Goal: Check status: Check status

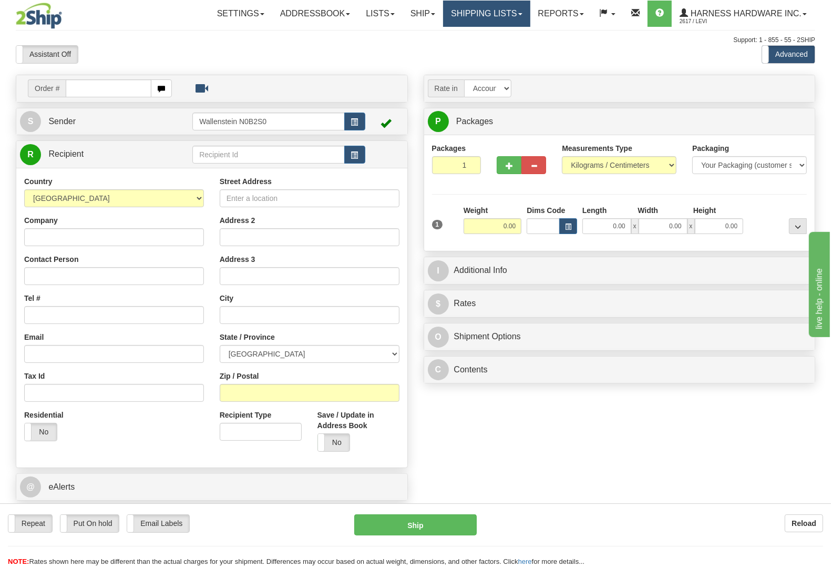
click at [480, 16] on link "Shipping lists" at bounding box center [486, 14] width 87 height 26
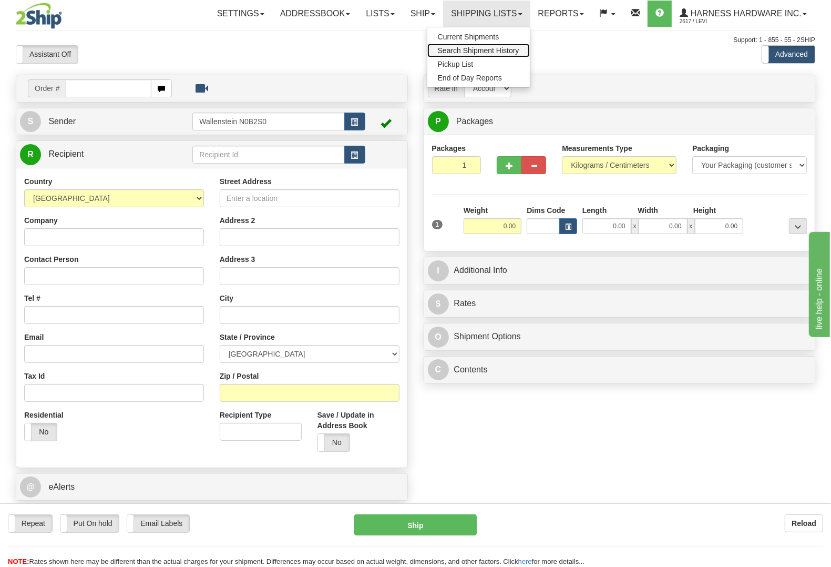
click at [483, 46] on span "Search Shipment History" at bounding box center [478, 50] width 81 height 8
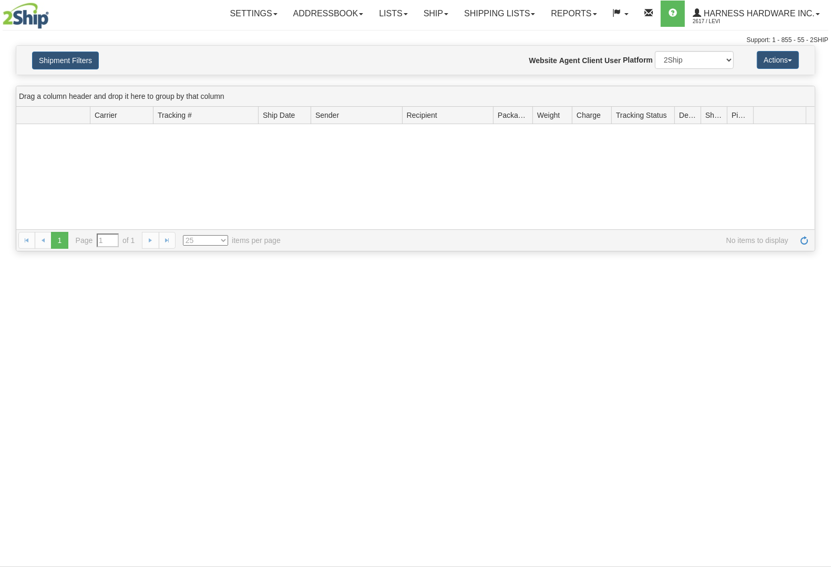
type input "From 09/24/2025 To 09/25/2025"
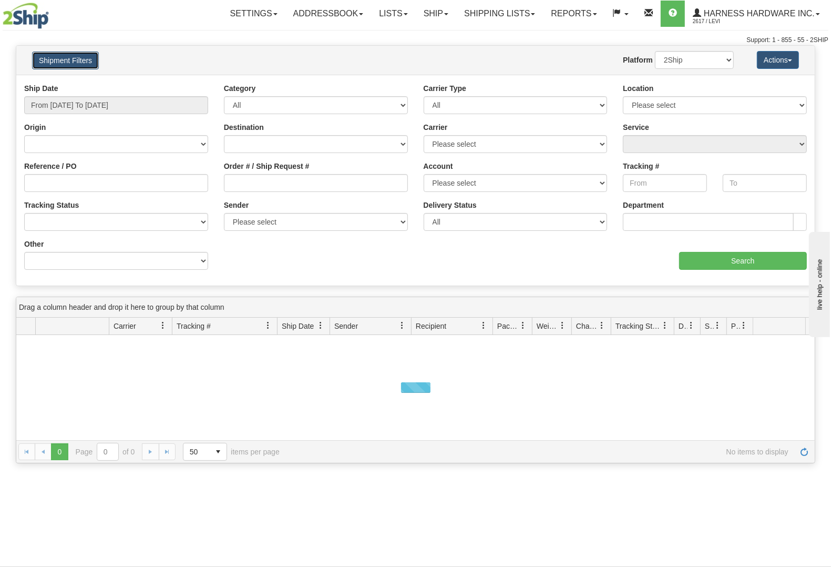
click at [67, 58] on button "Shipment Filters" at bounding box center [65, 61] width 67 height 18
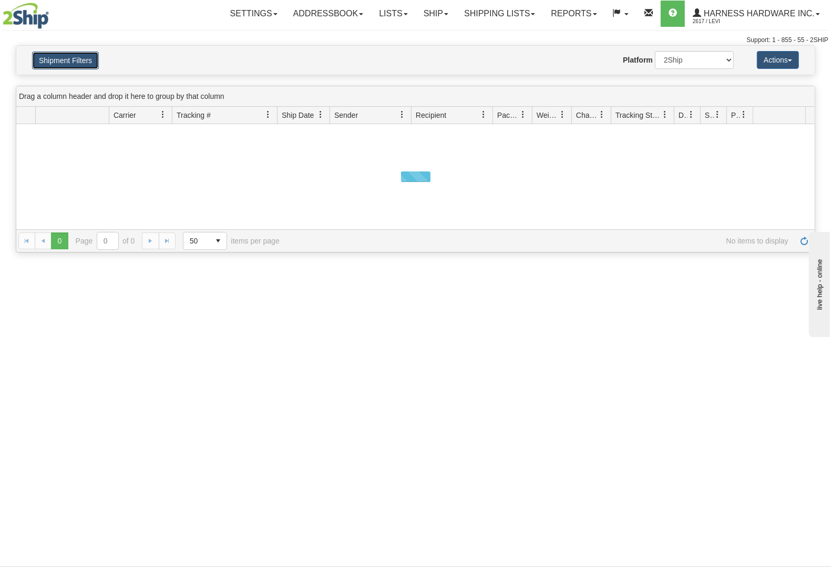
click at [67, 58] on button "Shipment Filters" at bounding box center [65, 61] width 67 height 18
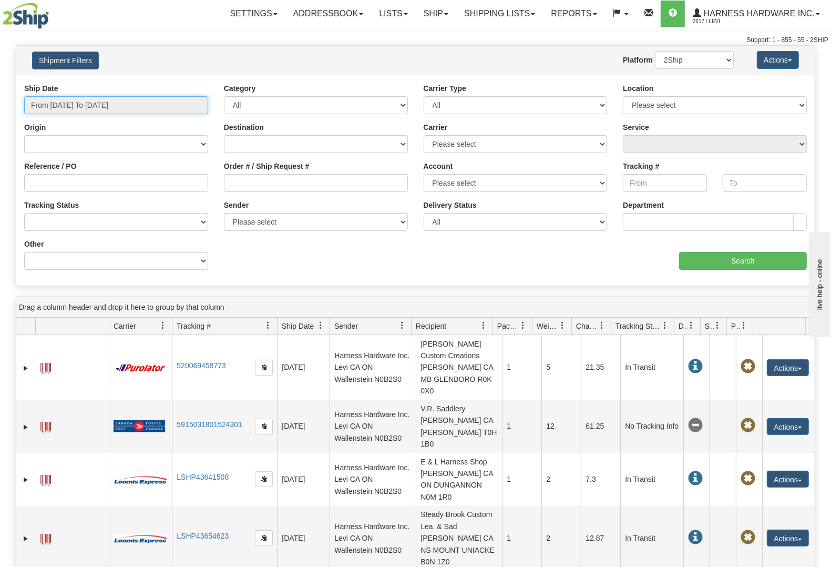
type input "[DATE]"
click at [64, 101] on input "From 09/24/2025 To 09/25/2025" at bounding box center [116, 105] width 184 height 18
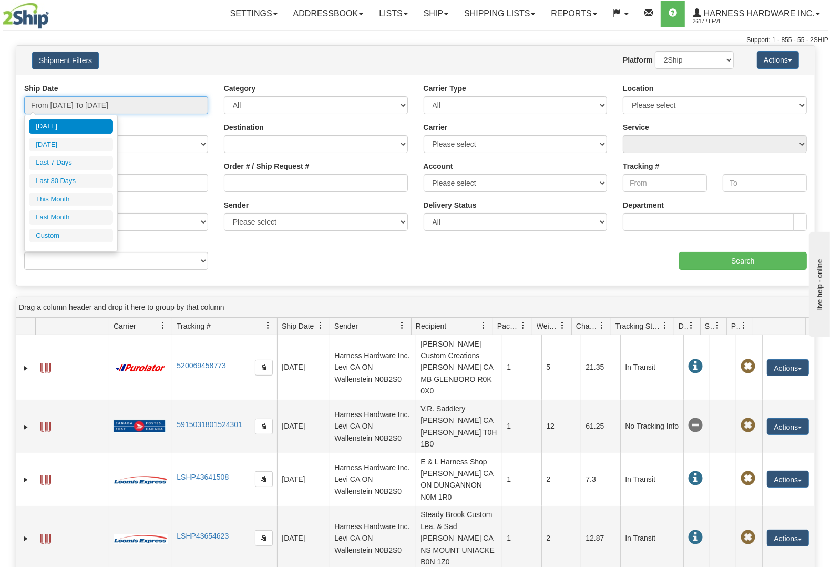
type input "09/24/2025"
type input "[DATE]"
type input "09/01/2025"
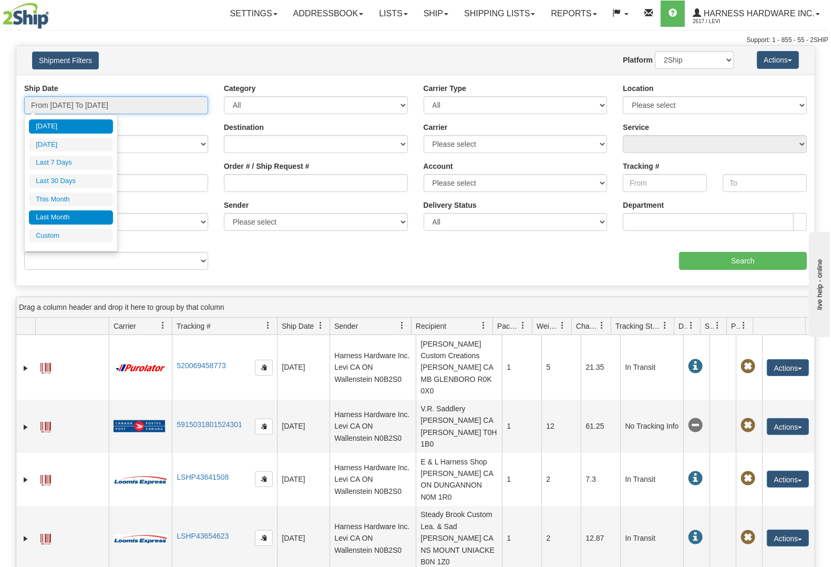
type input "09/30/2025"
type input "08/01/2025"
type input "08/31/2025"
type input "[DATE]"
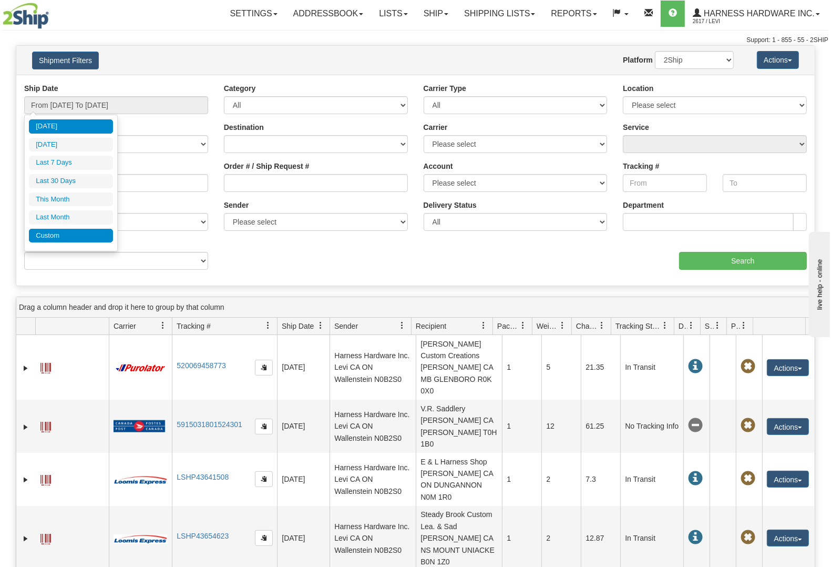
click at [87, 240] on li "Custom" at bounding box center [71, 236] width 84 height 14
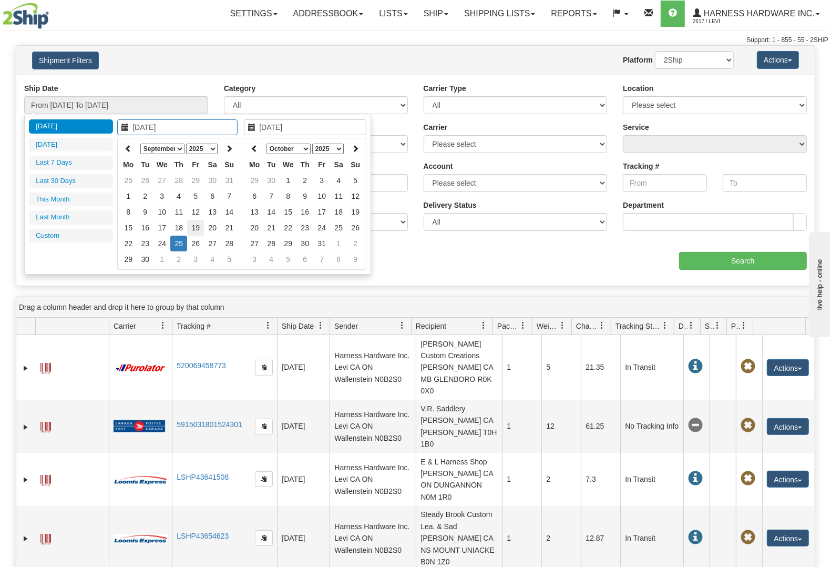
type input "09/19/2025"
click at [198, 227] on td "19" at bounding box center [195, 228] width 17 height 16
type input "09/19/2025"
click at [198, 227] on td "19" at bounding box center [195, 228] width 17 height 16
type input "From 09/19/2025 To 09/19/2025"
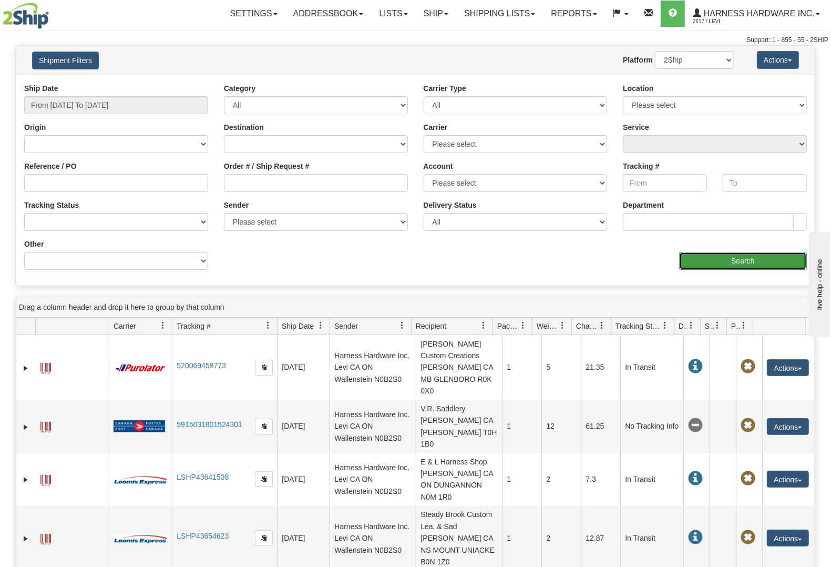
click at [764, 261] on input "Search" at bounding box center [743, 261] width 128 height 18
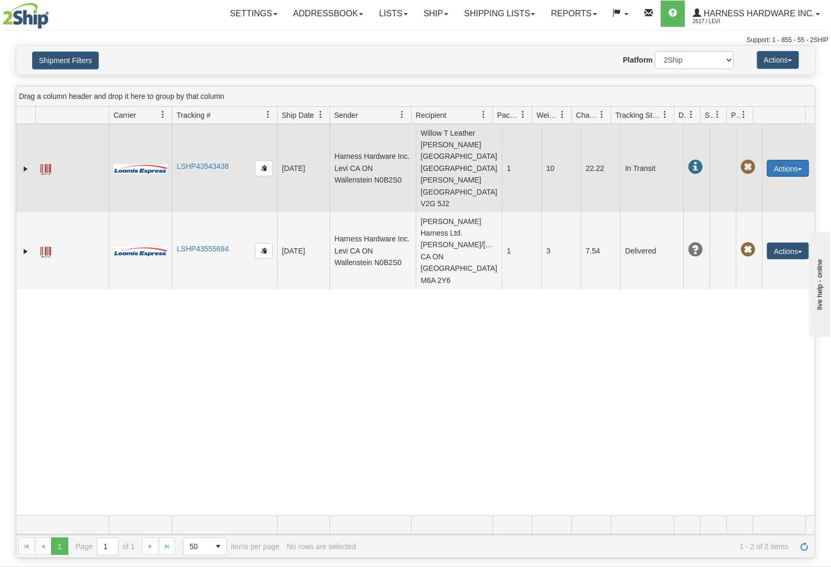
click at [781, 160] on button "Actions" at bounding box center [788, 168] width 42 height 17
click at [758, 208] on link "Track" at bounding box center [766, 215] width 84 height 14
click at [266, 164] on span "button" at bounding box center [264, 167] width 6 height 6
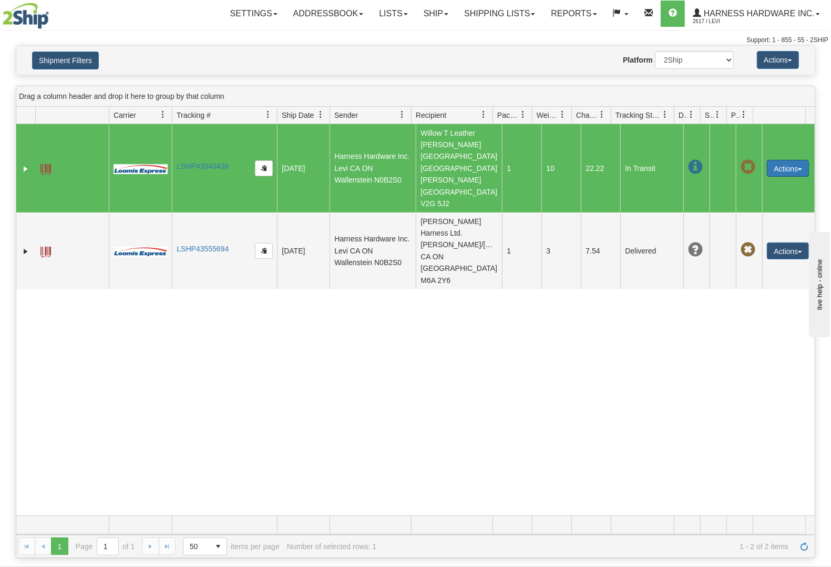
click at [774, 160] on button "Actions" at bounding box center [788, 168] width 42 height 17
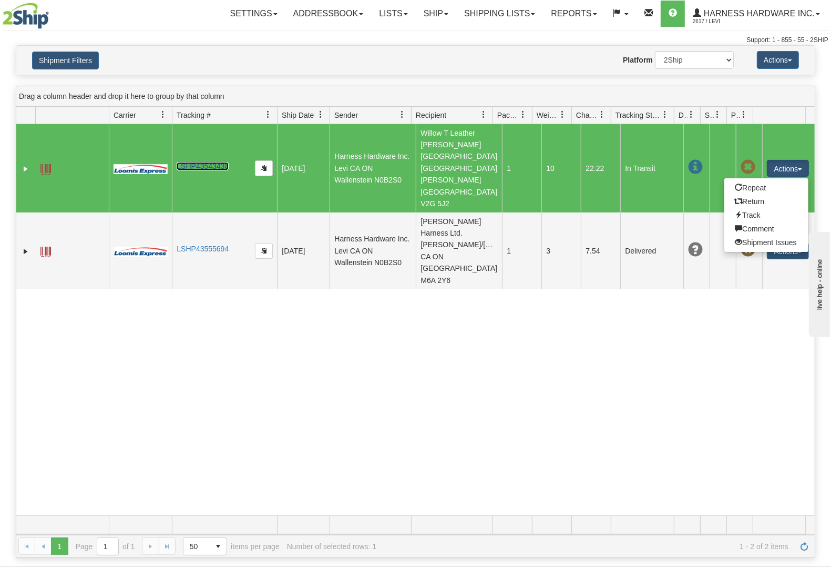
click at [210, 162] on link "LSHP43543438" at bounding box center [203, 166] width 52 height 8
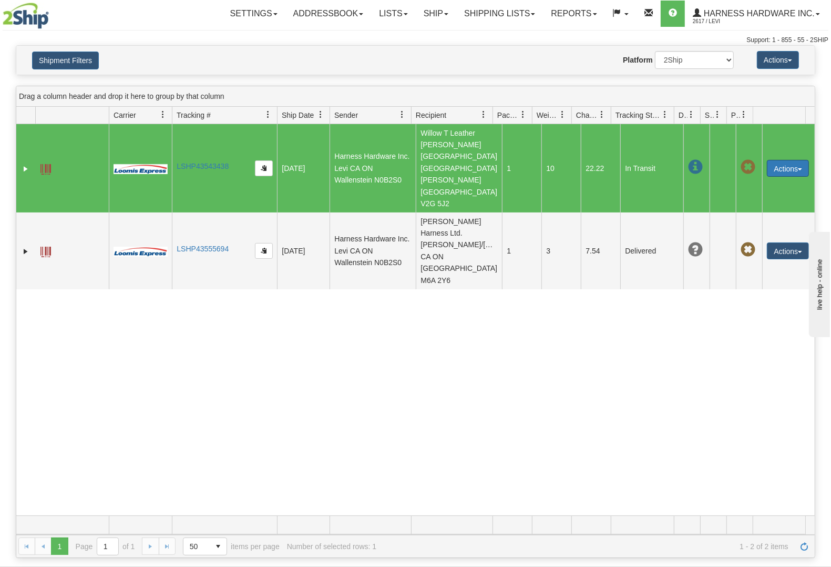
click at [788, 160] on button "Actions" at bounding box center [788, 168] width 42 height 17
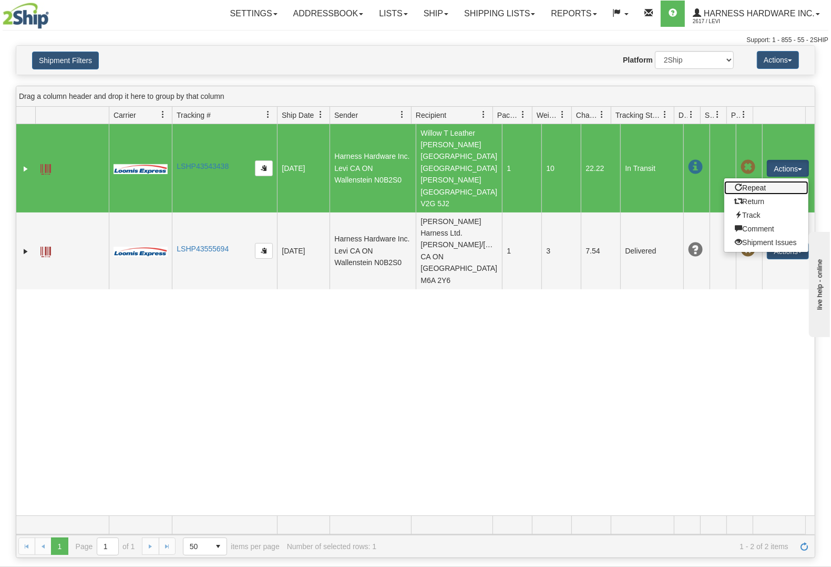
click at [779, 181] on link "Repeat" at bounding box center [766, 188] width 84 height 14
